Goal: Task Accomplishment & Management: Manage account settings

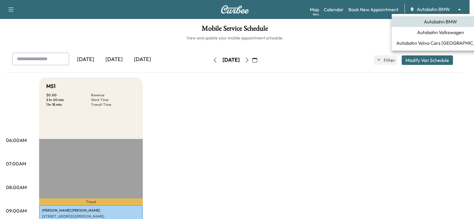
click at [430, 7] on body "Support Log Out Map Beta Calendar Book New Appointment Autobahn BMW ******** ​ …" at bounding box center [237, 109] width 474 height 219
click at [448, 35] on span "Autobahn Volkswagen" at bounding box center [440, 32] width 47 height 7
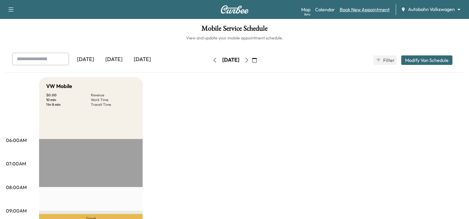
click at [375, 8] on link "Book New Appointment" at bounding box center [365, 9] width 50 height 7
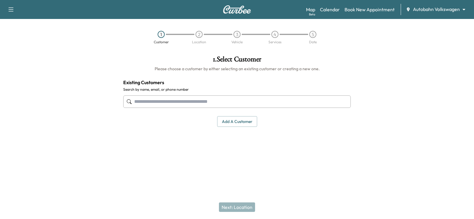
paste input "**********"
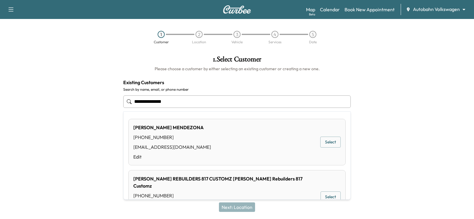
type input "**********"
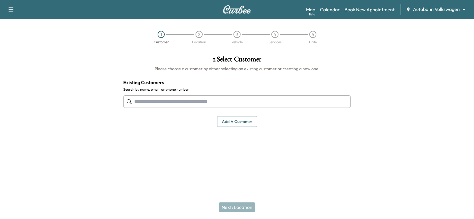
paste input "**********"
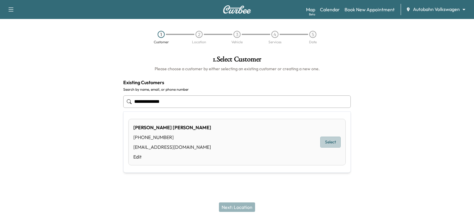
click at [329, 143] on button "Select" at bounding box center [330, 141] width 20 height 11
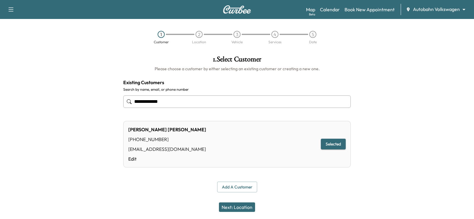
type input "**********"
click at [236, 205] on button "Next: Location" at bounding box center [237, 206] width 36 height 9
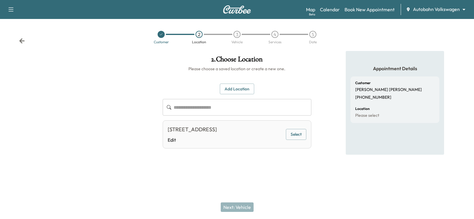
click at [243, 88] on button "Add Location" at bounding box center [237, 88] width 34 height 11
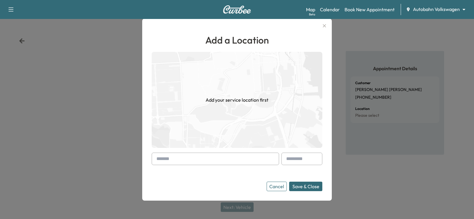
click at [185, 153] on input "text" at bounding box center [215, 158] width 127 height 12
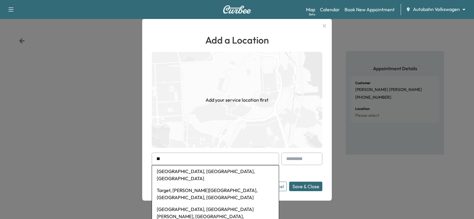
type input "*"
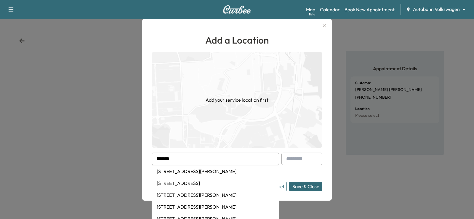
click at [219, 168] on li "[STREET_ADDRESS][PERSON_NAME]" at bounding box center [215, 171] width 127 height 12
type input "**********"
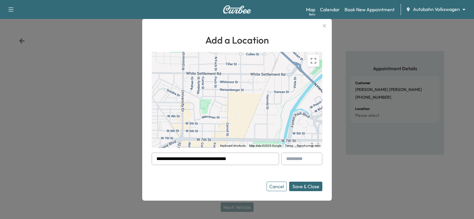
click at [256, 160] on input "**********" at bounding box center [215, 158] width 127 height 12
click at [301, 187] on button "Save & Close" at bounding box center [305, 185] width 33 height 9
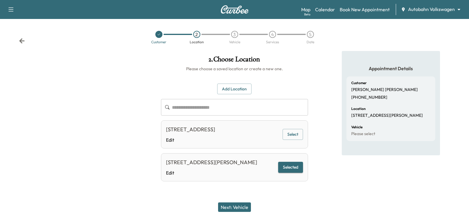
click at [246, 206] on button "Next: Vehicle" at bounding box center [234, 206] width 33 height 9
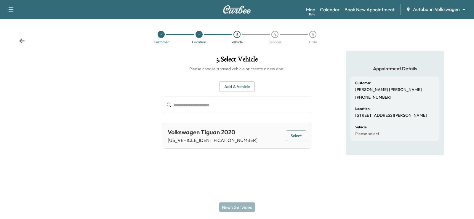
click at [301, 136] on button "Select" at bounding box center [296, 135] width 20 height 11
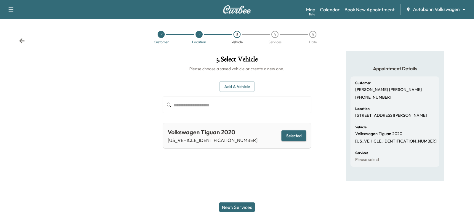
click at [240, 203] on button "Next: Services" at bounding box center [237, 206] width 36 height 9
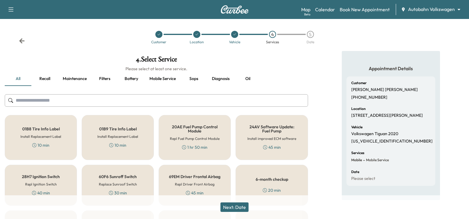
click at [128, 94] on input "text" at bounding box center [156, 100] width 303 height 12
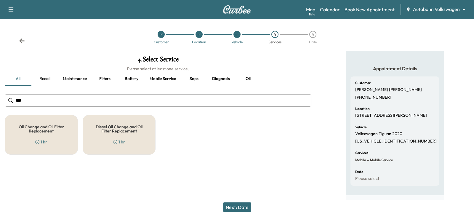
type input "***"
click at [50, 133] on h5 "Oil Change and Oil Filter Replacement" at bounding box center [42, 129] width 54 height 8
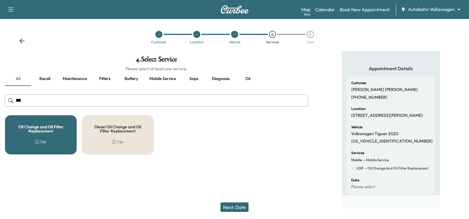
click at [243, 209] on button "Next: Date" at bounding box center [235, 206] width 28 height 9
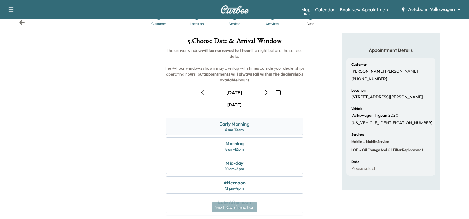
scroll to position [78, 0]
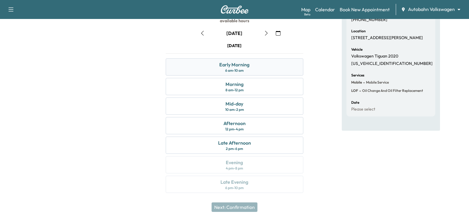
click at [265, 74] on div "Early Morning 6 am - 10 am" at bounding box center [234, 66] width 137 height 17
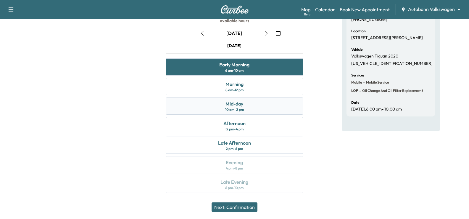
click at [246, 102] on div "Mid-day 10 am - 2 pm" at bounding box center [234, 105] width 137 height 17
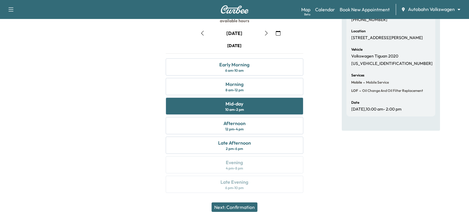
click at [365, 173] on div "Appointment Details Customer [PERSON_NAME] [PHONE_NUMBER] Location [STREET_ADDR…" at bounding box center [391, 86] width 98 height 226
click at [368, 176] on div "Appointment Details Customer [PERSON_NAME] [PHONE_NUMBER] Location [STREET_ADDR…" at bounding box center [391, 86] width 98 height 226
click at [257, 87] on div "Morning 8 am - 12 pm" at bounding box center [234, 86] width 137 height 17
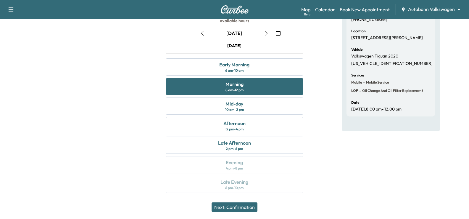
click at [359, 171] on div "Appointment Details Customer [PERSON_NAME] [PHONE_NUMBER] Location [STREET_ADDR…" at bounding box center [391, 86] width 98 height 226
click at [245, 210] on button "Next: Confirmation" at bounding box center [235, 206] width 46 height 9
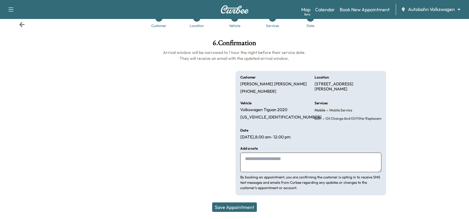
scroll to position [16, 0]
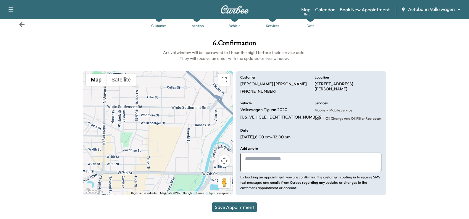
click at [285, 167] on textarea at bounding box center [310, 162] width 141 height 20
type textarea "**********"
click at [248, 205] on button "Save Appointment" at bounding box center [234, 206] width 45 height 9
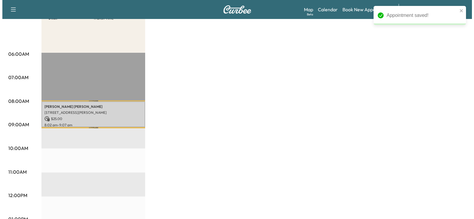
scroll to position [89, 0]
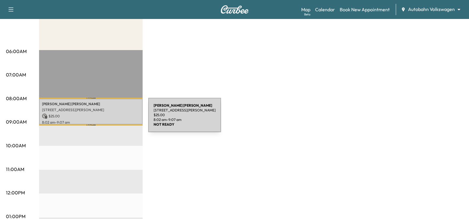
click at [104, 118] on div "[PERSON_NAME] [STREET_ADDRESS][PERSON_NAME] $ 25.00 8:02 am - 9:07 am" at bounding box center [91, 112] width 104 height 26
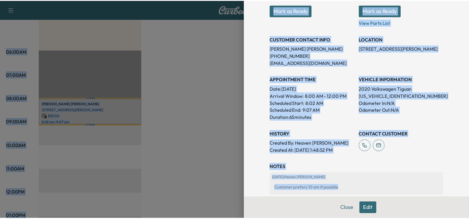
scroll to position [0, 0]
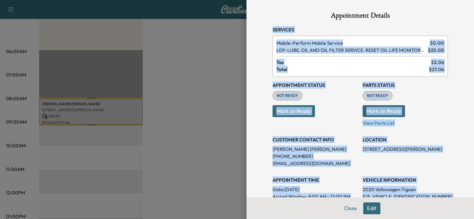
drag, startPoint x: 450, startPoint y: 125, endPoint x: 263, endPoint y: 30, distance: 208.9
click at [265, 30] on div "Appointment Details Services Mobile - Perform Mobile Service $ 0.00 LOF - LUBE,…" at bounding box center [359, 181] width 189 height 363
copy div "Services Mobile - Perform Mobile Service $ 0.00 LOF - LUBE, OIL AND OIL FILTER …"
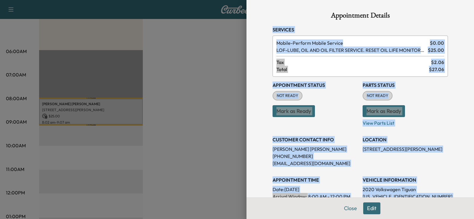
click at [332, 69] on span "Total" at bounding box center [352, 69] width 152 height 7
click at [332, 108] on p "Mark as Ready" at bounding box center [314, 108] width 85 height 17
click at [333, 109] on p "Mark as Ready" at bounding box center [314, 108] width 85 height 17
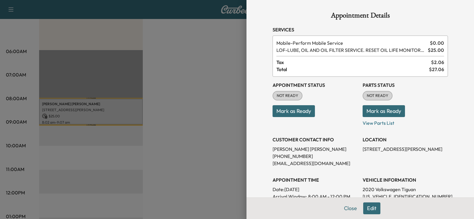
click at [286, 150] on p "[PERSON_NAME]" at bounding box center [314, 148] width 85 height 7
click at [285, 149] on p "[PERSON_NAME]" at bounding box center [314, 148] width 85 height 7
copy p "[PERSON_NAME]"
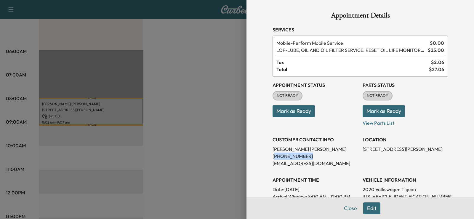
drag, startPoint x: 304, startPoint y: 155, endPoint x: 269, endPoint y: 156, distance: 35.3
click at [272, 156] on p "[PHONE_NUMBER]" at bounding box center [314, 155] width 85 height 7
copy p "817) 841-5386"
click at [213, 106] on div at bounding box center [237, 109] width 474 height 219
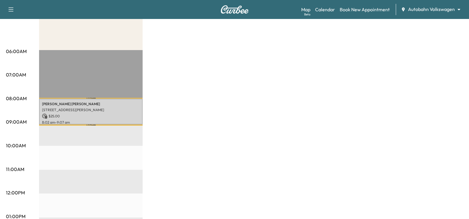
click at [440, 16] on div "Support Log Out Map Beta Calendar Book New Appointment Autobahn Volkswagen ****…" at bounding box center [234, 9] width 469 height 19
click at [442, 14] on div "Map Beta Calendar Book New Appointment Autobahn Volkswagen ******** ​" at bounding box center [382, 9] width 163 height 11
click at [439, 10] on body "Support Log Out Map Beta Calendar Book New Appointment Autobahn Volkswagen ****…" at bounding box center [234, 20] width 469 height 219
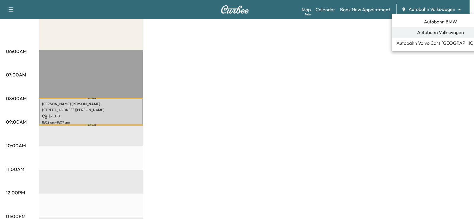
click at [445, 23] on span "Autobahn BMW" at bounding box center [440, 21] width 33 height 7
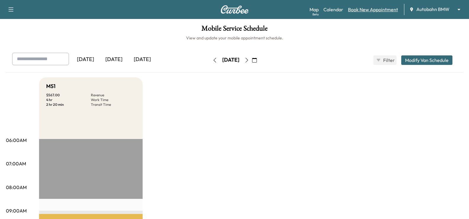
click at [374, 11] on link "Book New Appointment" at bounding box center [373, 9] width 50 height 7
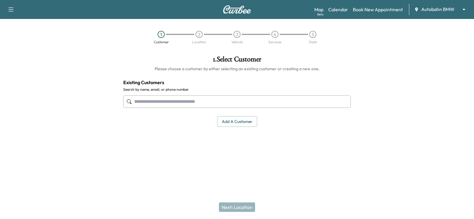
paste input "**********"
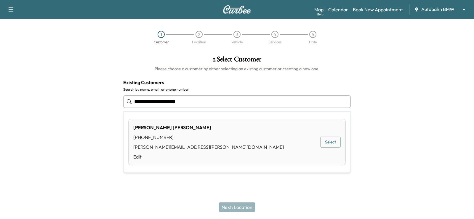
click at [334, 142] on button "Select" at bounding box center [330, 141] width 20 height 11
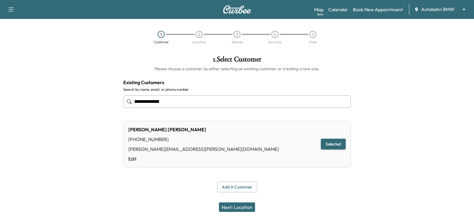
type input "**********"
click at [240, 209] on button "Next: Location" at bounding box center [237, 206] width 36 height 9
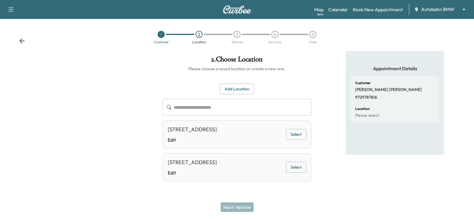
click at [301, 138] on button "Select" at bounding box center [296, 134] width 20 height 11
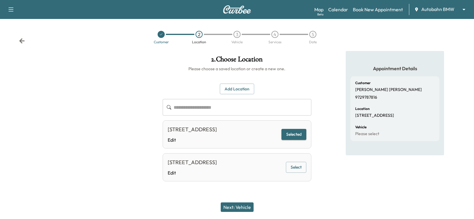
click at [301, 137] on button "Selected" at bounding box center [293, 134] width 25 height 11
click at [235, 95] on div "**********" at bounding box center [237, 132] width 148 height 98
click at [235, 91] on button "Add Location" at bounding box center [237, 88] width 34 height 11
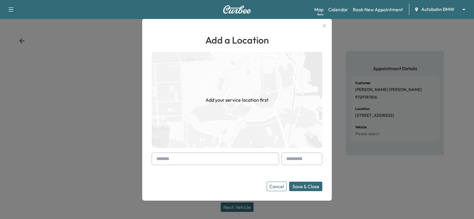
click at [207, 167] on form "Cancel Save & Close" at bounding box center [237, 171] width 171 height 38
click at [209, 161] on input "text" at bounding box center [215, 158] width 127 height 12
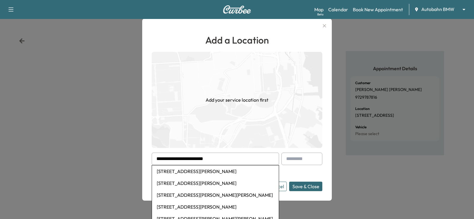
click at [252, 174] on li "[STREET_ADDRESS][PERSON_NAME]" at bounding box center [215, 171] width 127 height 12
type input "**********"
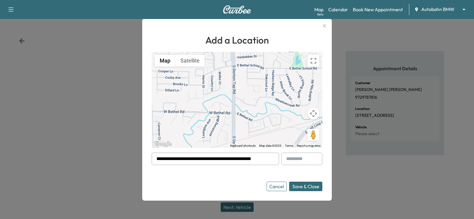
click at [316, 187] on button "Save & Close" at bounding box center [305, 185] width 33 height 9
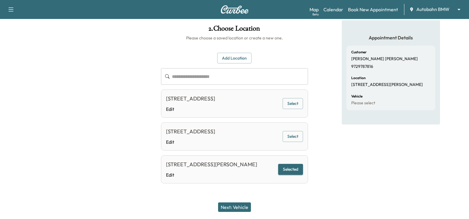
scroll to position [39, 0]
click at [240, 203] on button "Next: Vehicle" at bounding box center [234, 206] width 33 height 9
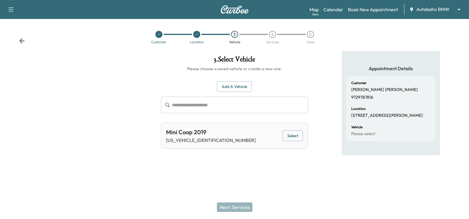
scroll to position [0, 0]
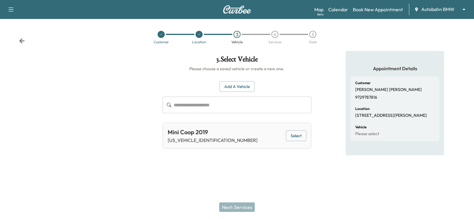
click at [297, 137] on button "Select" at bounding box center [296, 135] width 20 height 11
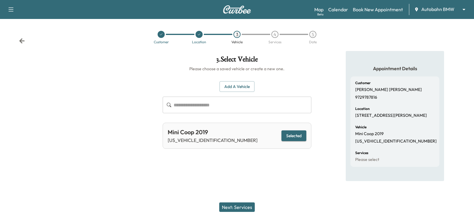
click at [293, 181] on div "3 . Select Vehicle Please choose a saved vehicle or create a new one. Add a Veh…" at bounding box center [237, 116] width 158 height 130
click at [229, 208] on button "Next: Services" at bounding box center [237, 206] width 36 height 9
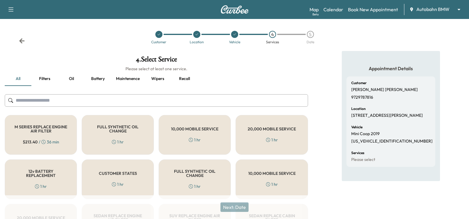
click at [134, 100] on input "text" at bounding box center [156, 100] width 303 height 12
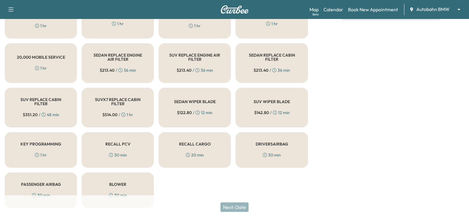
scroll to position [173, 0]
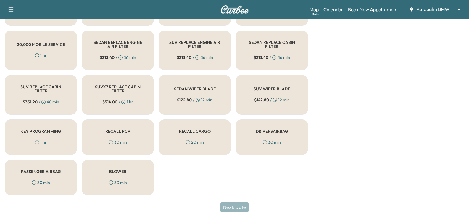
click at [254, 184] on div "M SERIES REPLACE ENGINE AIR FILTER $ 213.40 / 36 min FULL SYNTHETIC OIL CHANGE …" at bounding box center [156, 68] width 303 height 253
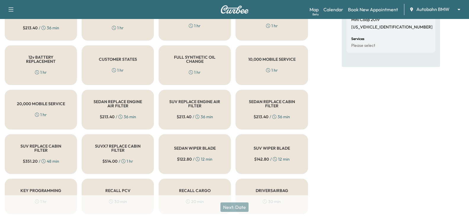
scroll to position [84, 0]
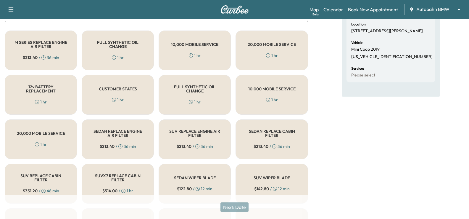
click at [126, 100] on div "CUSTOMER STATES 1 hr" at bounding box center [118, 95] width 72 height 40
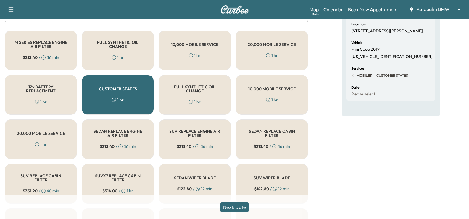
click at [236, 208] on button "Next: Date" at bounding box center [235, 206] width 28 height 9
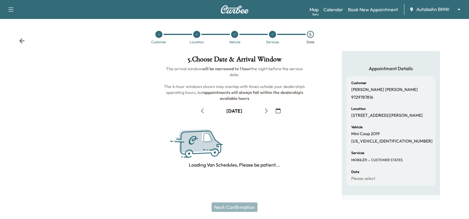
scroll to position [78, 0]
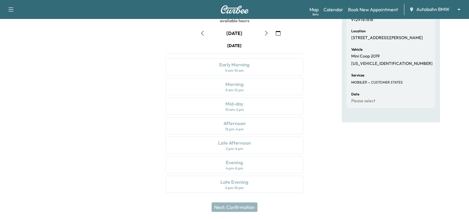
click at [266, 32] on icon "button" at bounding box center [266, 33] width 5 height 5
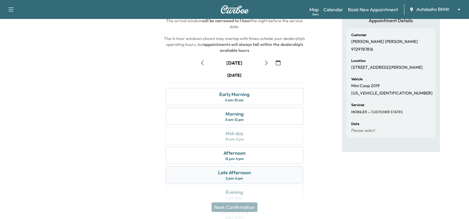
click at [264, 166] on div "Late Afternoon 2 pm - 6 pm" at bounding box center [234, 174] width 137 height 17
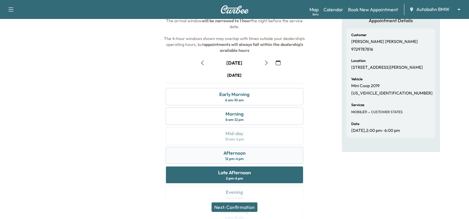
click at [261, 158] on div "Afternoon 12 pm - 4 pm" at bounding box center [234, 155] width 137 height 17
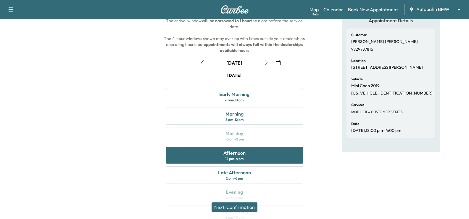
drag, startPoint x: 404, startPoint y: 186, endPoint x: 408, endPoint y: 181, distance: 6.3
click at [404, 187] on div "Appointment Details Customer [PERSON_NAME] 9729787816 Location [STREET_ADDRESS]…" at bounding box center [391, 116] width 98 height 226
click at [366, 184] on div "Appointment Details Customer [PERSON_NAME] 9729787816 Location [STREET_ADDRESS]…" at bounding box center [391, 116] width 98 height 226
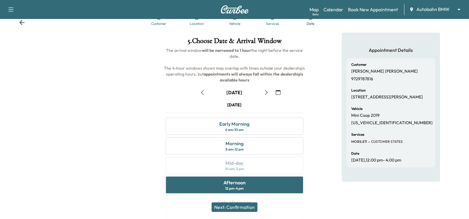
click at [243, 205] on button "Next: Confirmation" at bounding box center [235, 206] width 46 height 9
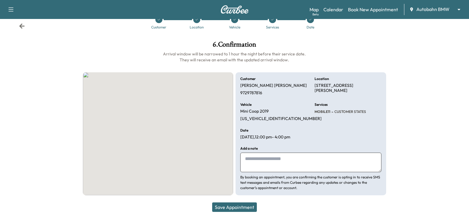
scroll to position [15, 0]
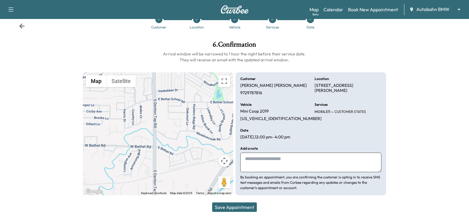
click at [298, 165] on textarea at bounding box center [310, 162] width 141 height 20
paste textarea "**********"
drag, startPoint x: 258, startPoint y: 159, endPoint x: 214, endPoint y: 155, distance: 44.8
click at [222, 156] on div "**********" at bounding box center [234, 133] width 303 height 123
type textarea "**********"
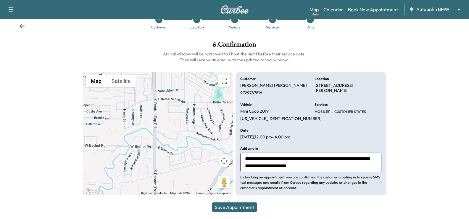
click at [250, 204] on button "Save Appointment" at bounding box center [234, 206] width 45 height 9
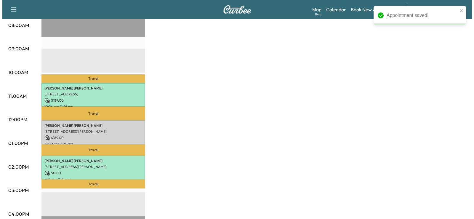
scroll to position [178, 0]
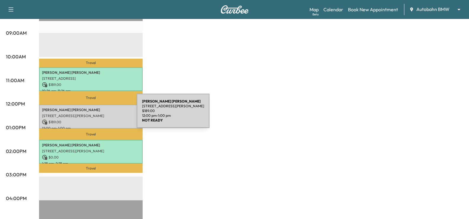
click at [92, 114] on p "[STREET_ADDRESS][PERSON_NAME]" at bounding box center [91, 115] width 98 height 5
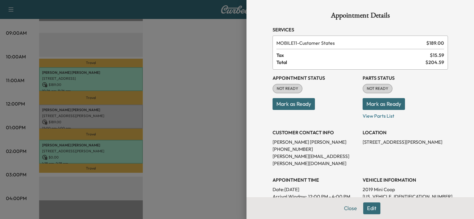
click at [289, 108] on button "Mark as Ready" at bounding box center [293, 104] width 42 height 12
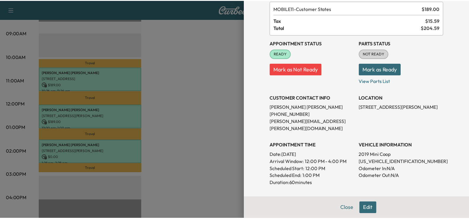
scroll to position [0, 0]
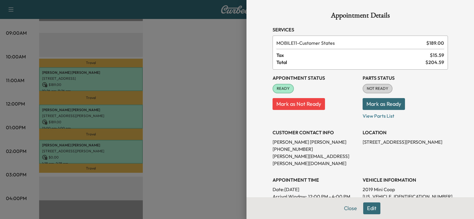
click at [208, 145] on div at bounding box center [237, 109] width 474 height 219
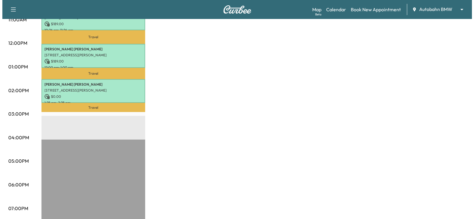
scroll to position [190, 0]
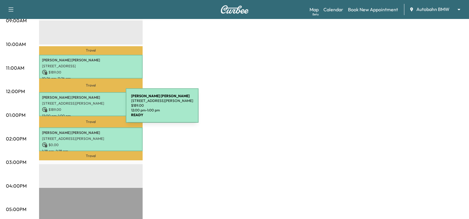
click at [86, 98] on p "[PERSON_NAME]" at bounding box center [91, 97] width 98 height 5
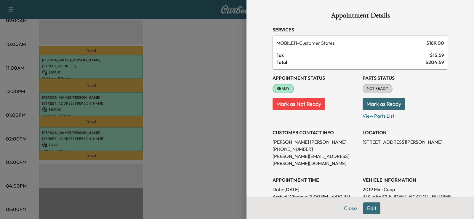
click at [298, 102] on button "Mark as Not Ready" at bounding box center [298, 104] width 52 height 12
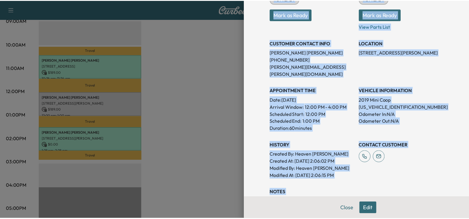
scroll to position [118, 0]
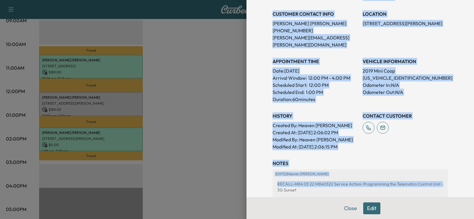
drag, startPoint x: 298, startPoint y: 13, endPoint x: 453, endPoint y: 172, distance: 221.9
click at [453, 172] on div "Appointment Details Services MOBILE11 - Customer States $ 189.00 Tax $ 15.59 To…" at bounding box center [359, 109] width 227 height 219
copy div "Appointment Details Services MOBILE11 - Customer States $ 189.00 Tax $ 15.59 To…"
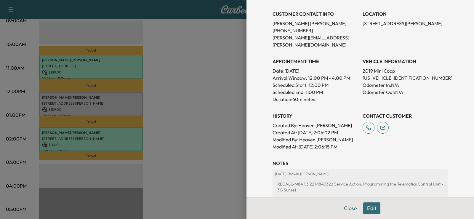
click at [206, 107] on div at bounding box center [237, 109] width 474 height 219
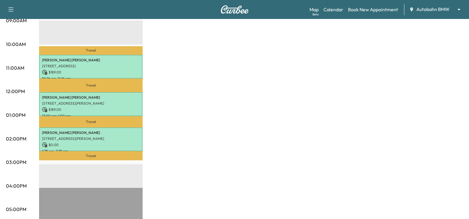
click at [325, 100] on div "MS1 $ 378.00 Revenue 3 hr Work Time 1 hr 46 min Transit Time Travel [PERSON_NAM…" at bounding box center [251, 109] width 424 height 444
